Goal: Transaction & Acquisition: Purchase product/service

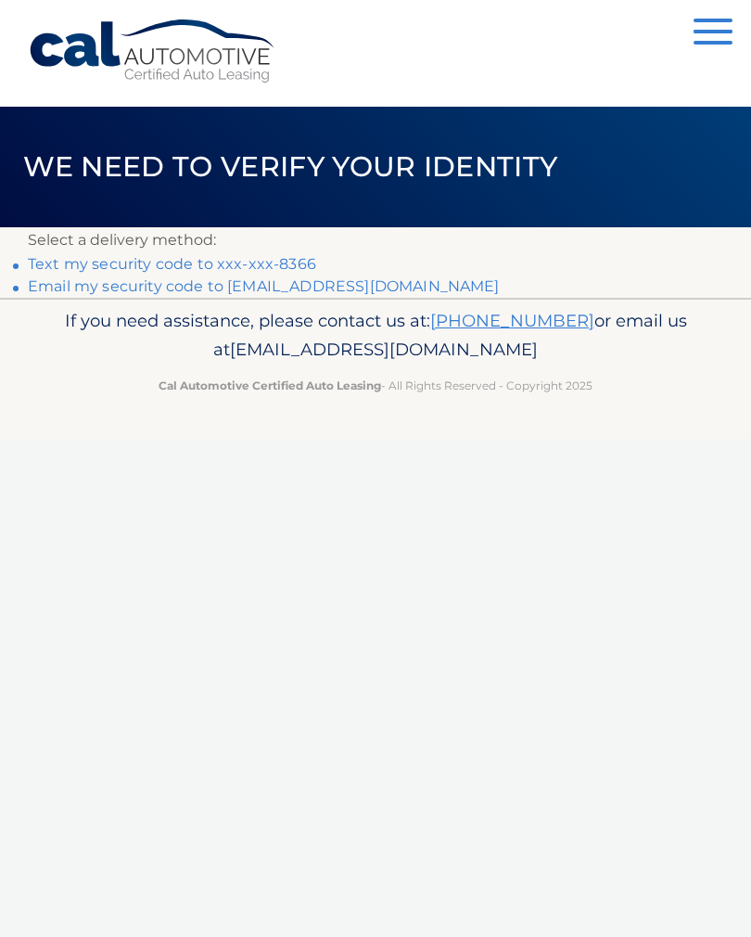
click at [158, 266] on link "Text my security code to xxx-xxx-8366" at bounding box center [172, 264] width 288 height 18
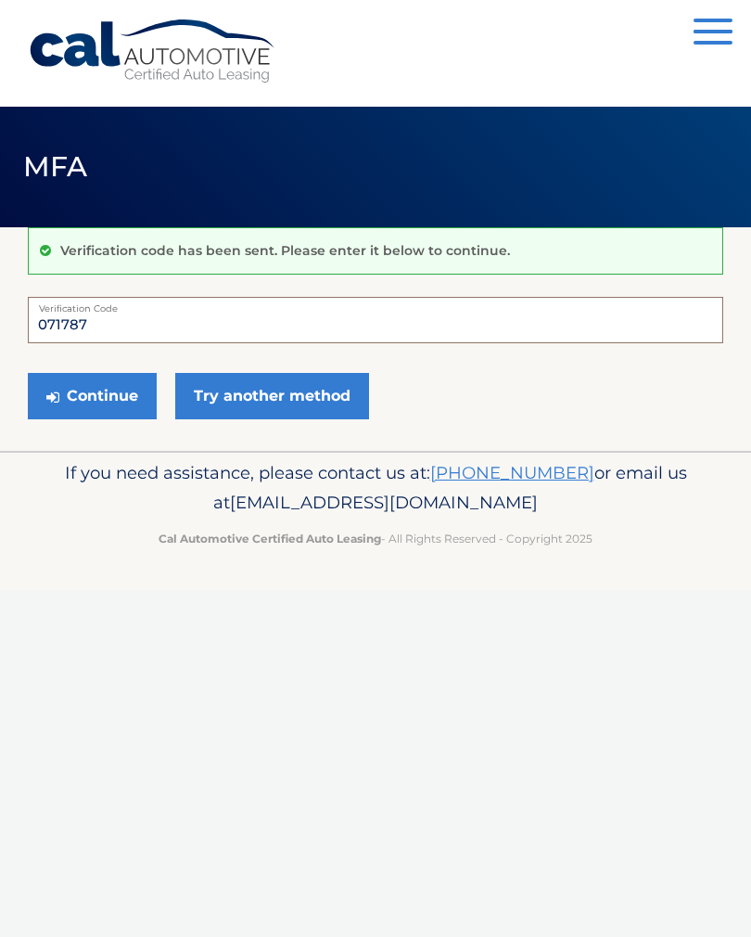
type input "071787"
click at [106, 402] on button "Continue" at bounding box center [92, 396] width 129 height 46
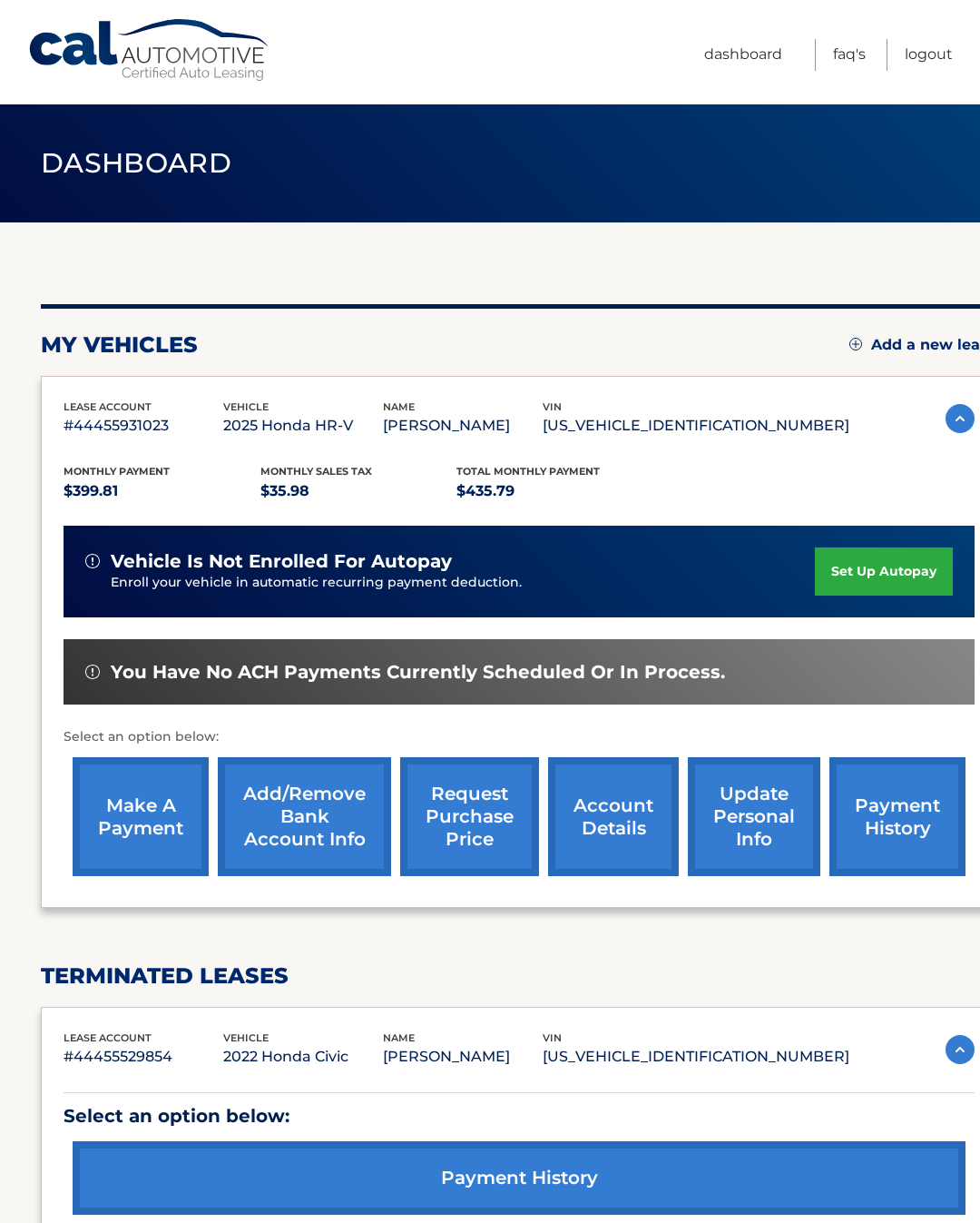
click at [150, 809] on link "make a payment" at bounding box center [140, 816] width 136 height 118
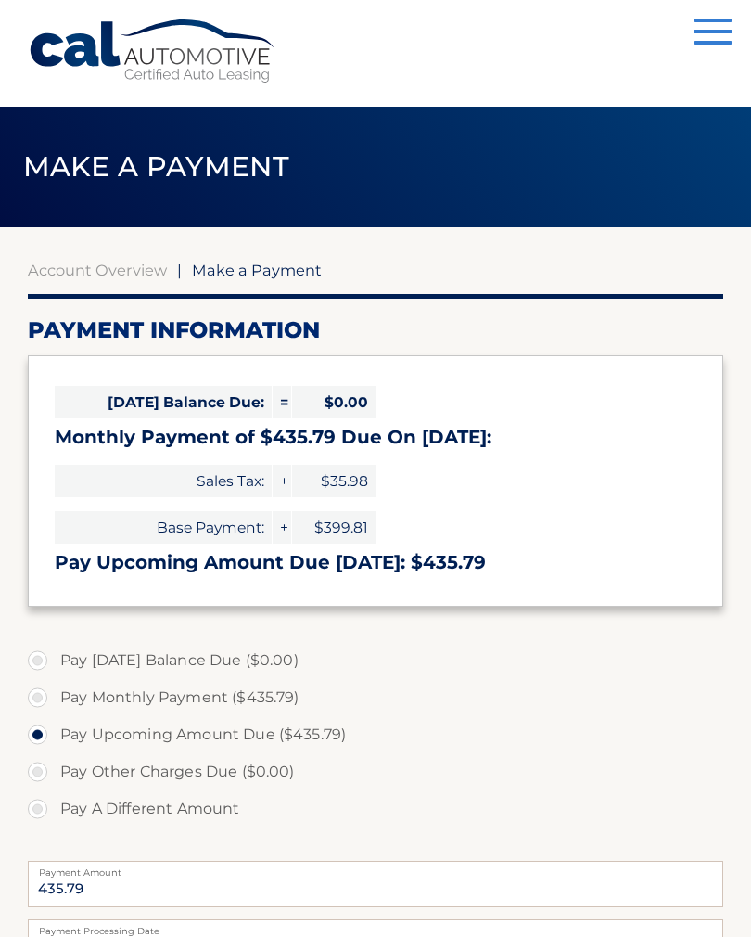
select select "NTFjOTM3YmMtOGMwYy00NDQ1LTg5ZTctNDI1NmE5YWFjMzZk"
click at [39, 695] on label "Pay Monthly Payment ($435.79)" at bounding box center [375, 697] width 695 height 37
click at [39, 695] on input "Pay Monthly Payment ($435.79)" at bounding box center [44, 694] width 19 height 30
radio input "true"
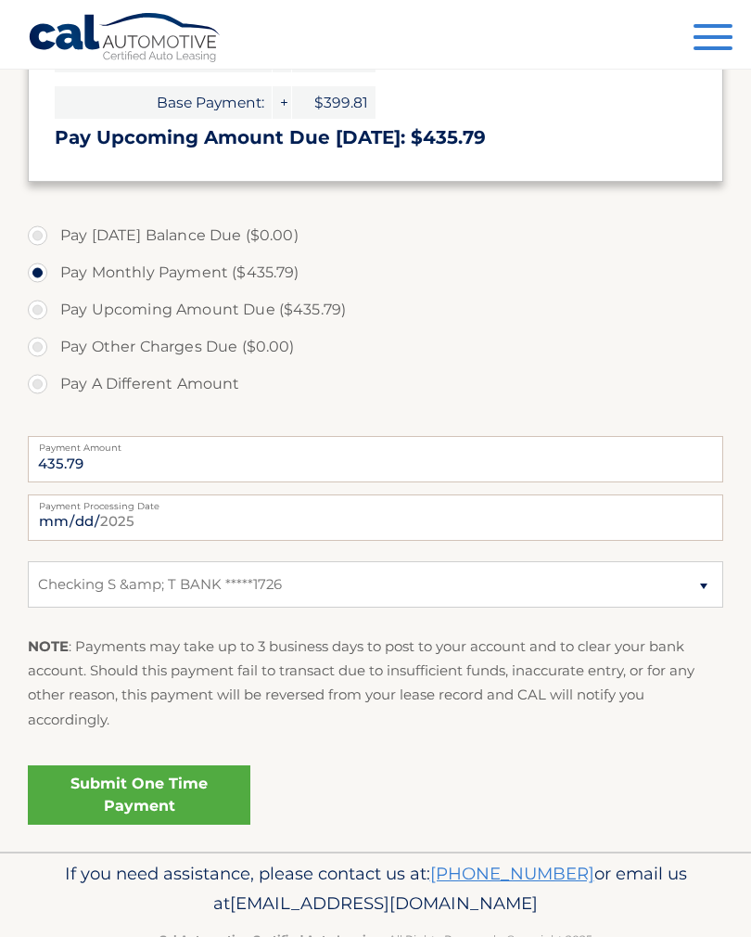
scroll to position [446, 0]
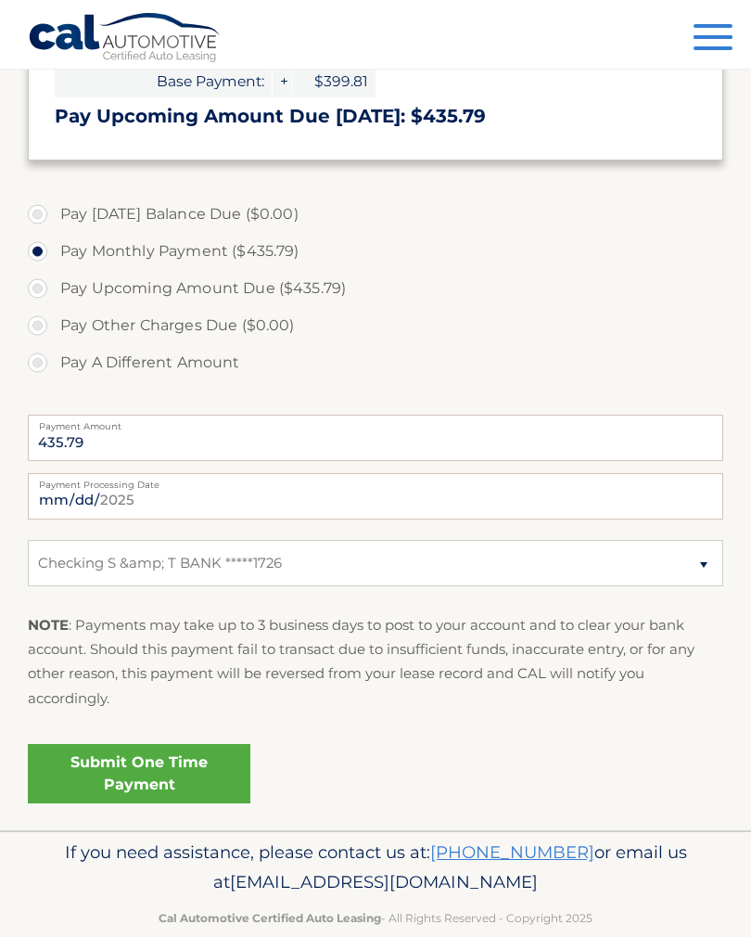
click at [199, 778] on link "Submit One Time Payment" at bounding box center [139, 773] width 223 height 59
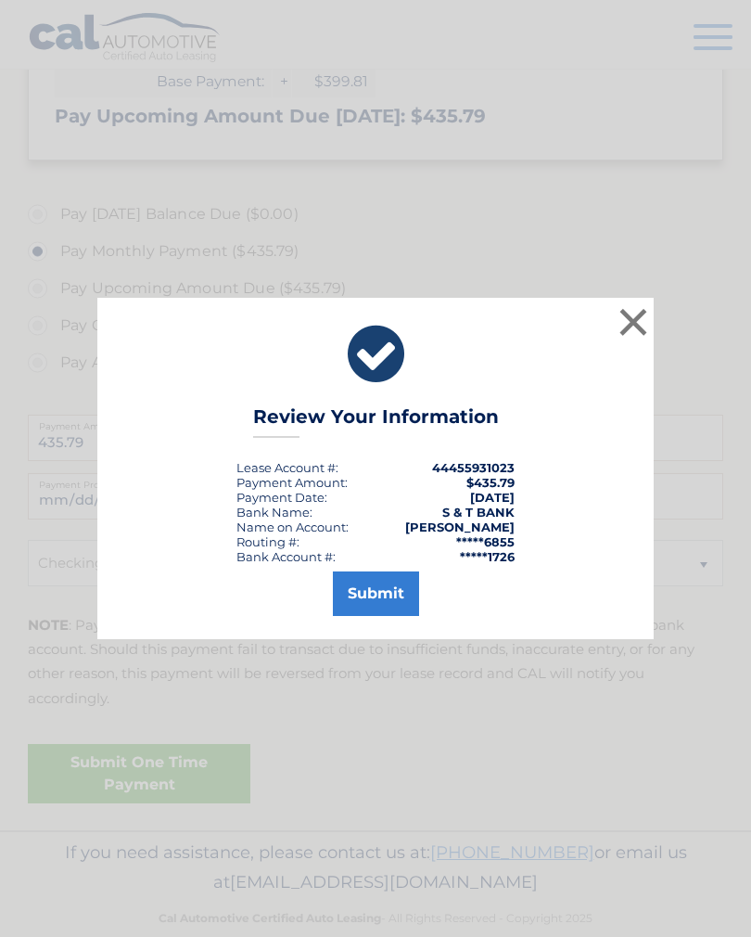
click at [383, 611] on button "Submit" at bounding box center [376, 593] width 86 height 45
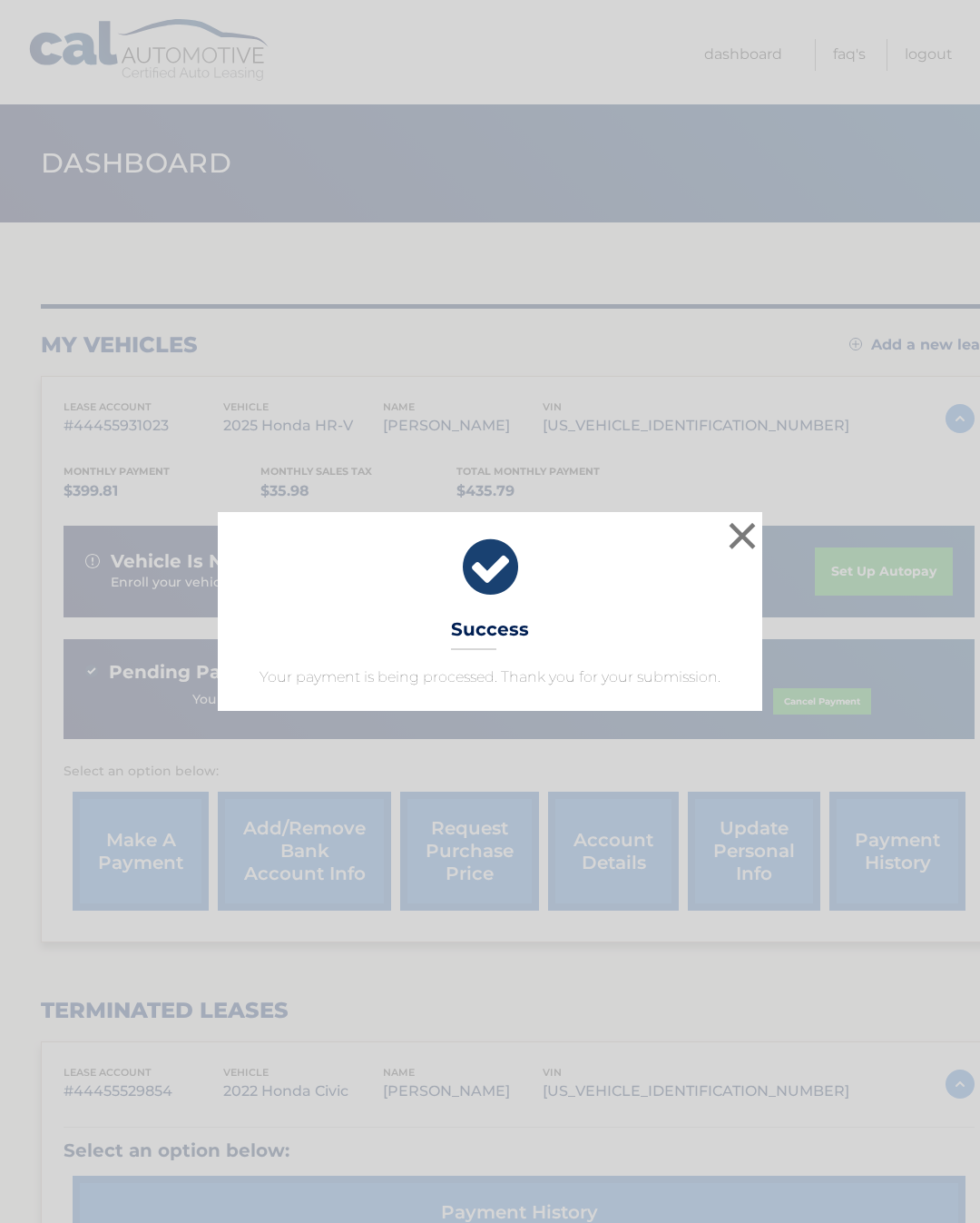
click at [752, 541] on button "×" at bounding box center [742, 536] width 36 height 36
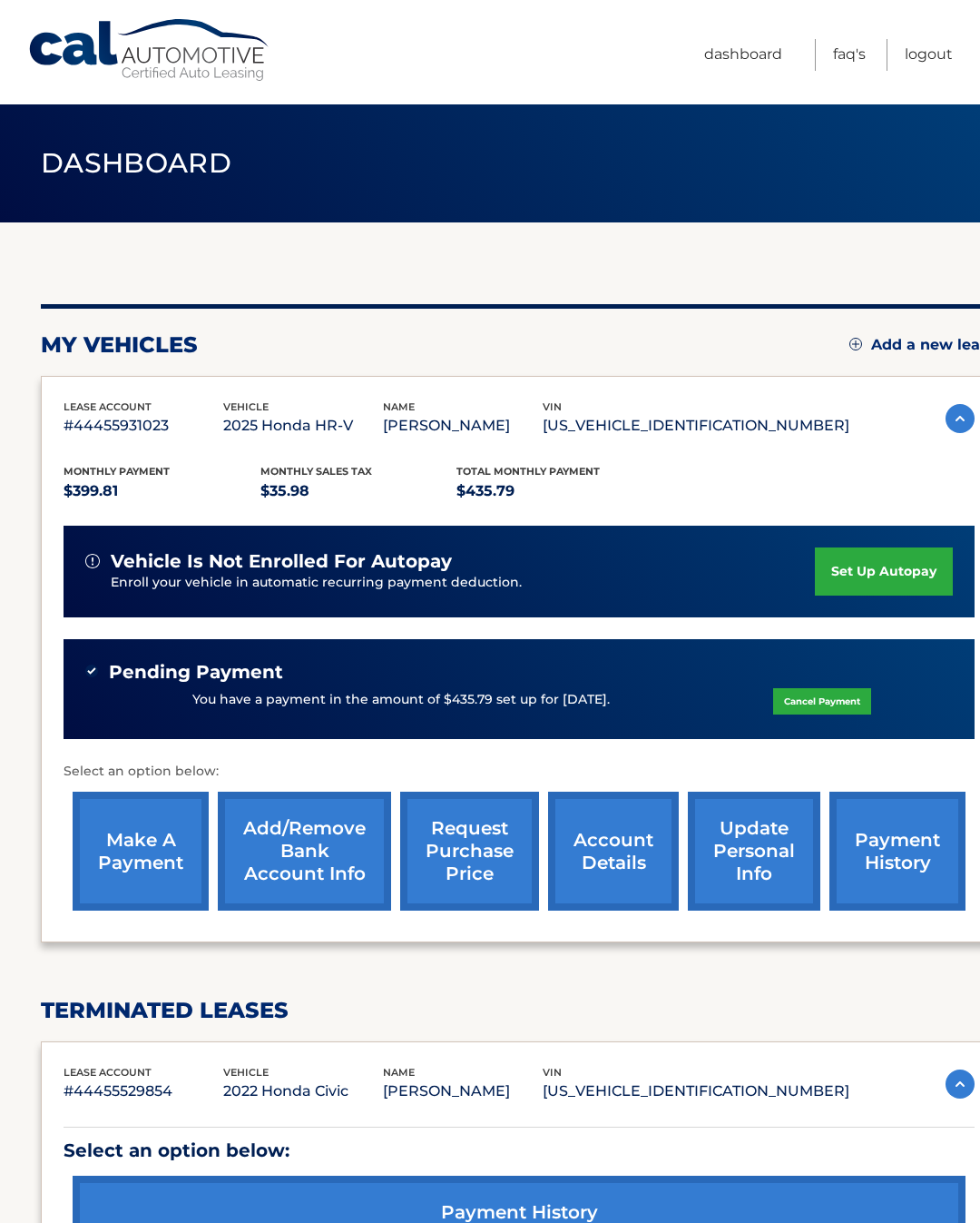
click at [938, 54] on link "Logout" at bounding box center [929, 55] width 48 height 31
